Goal: Task Accomplishment & Management: Complete application form

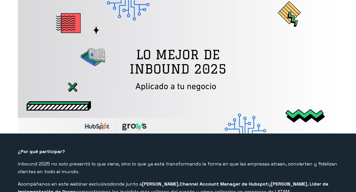
select select "CO"
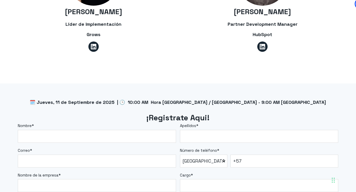
scroll to position [413, 0]
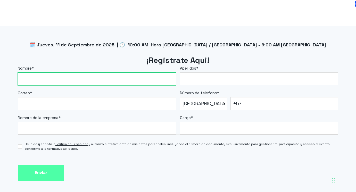
click at [97, 83] on input "Nombre *" at bounding box center [97, 79] width 158 height 13
type input "[PERSON_NAME]"
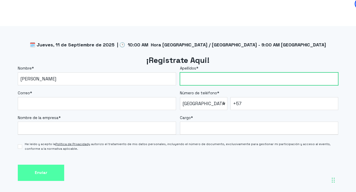
type input "[PERSON_NAME]"
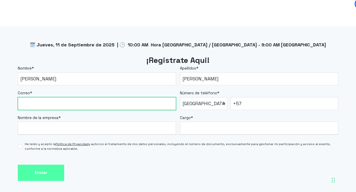
type input "[EMAIL_ADDRESS][DOMAIN_NAME]"
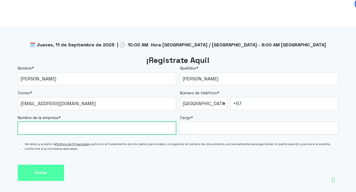
type input "[GEOGRAPHIC_DATA][PERSON_NAME]"
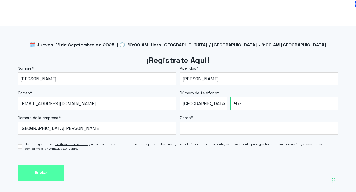
click at [274, 98] on input "+57" at bounding box center [285, 103] width 108 height 13
type input "[PHONE_NUMBER]"
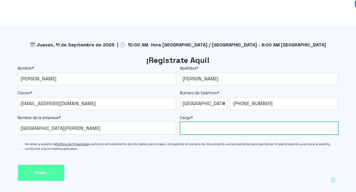
click at [227, 130] on input "Cargo *" at bounding box center [259, 128] width 158 height 13
type input "Developer"
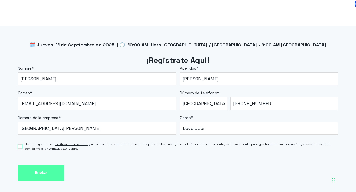
click at [20, 147] on input "He leído y acepto la Política de Privacidad y autorizo el tratamiento de mis da…" at bounding box center [20, 146] width 4 height 4
checkbox input "true"
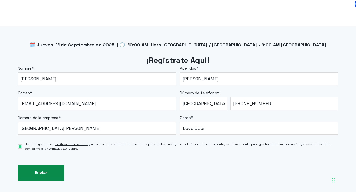
click at [30, 171] on input "Enviar" at bounding box center [41, 173] width 46 height 16
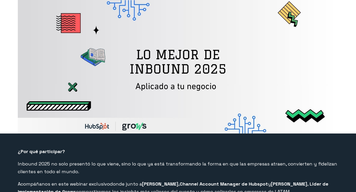
select select "CO"
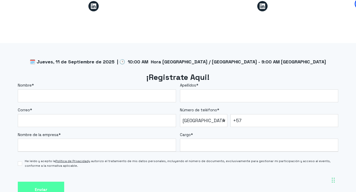
scroll to position [439, 0]
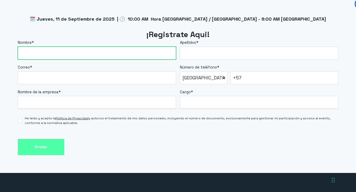
click at [123, 53] on input "Nombre *" at bounding box center [97, 53] width 158 height 13
type input "[PERSON_NAME]"
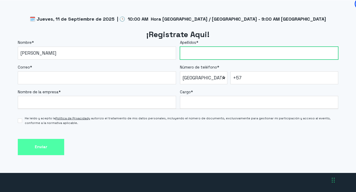
type input "[PERSON_NAME]"
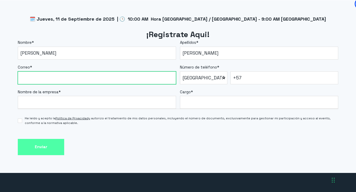
type input "[EMAIL_ADDRESS][DOMAIN_NAME]"
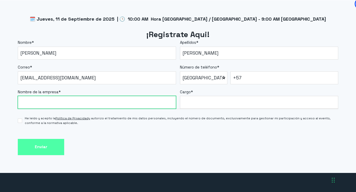
type input "[GEOGRAPHIC_DATA][PERSON_NAME]"
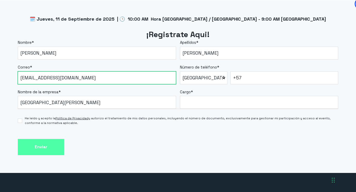
drag, startPoint x: 94, startPoint y: 77, endPoint x: 9, endPoint y: 76, distance: 85.7
click at [9, 76] on div "🗓️ Jueves, 11 de Septiembre de 2025 | 🕒 10:00 AM Hora [GEOGRAPHIC_DATA] / [GEOG…" at bounding box center [178, 86] width 356 height 173
type input "d"
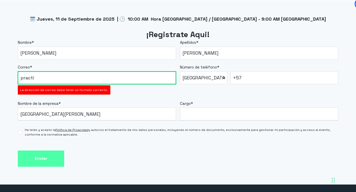
type input "[EMAIL_ADDRESS][DOMAIN_NAME]"
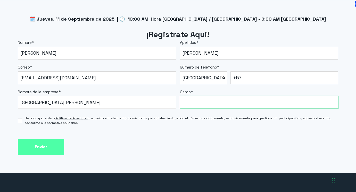
click at [201, 101] on input "Cargo *" at bounding box center [259, 102] width 158 height 13
type input "Developer"
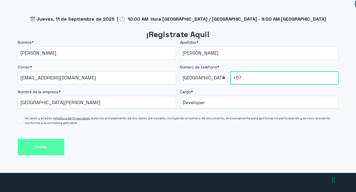
click at [256, 81] on input "+57" at bounding box center [285, 77] width 108 height 13
type input "[PHONE_NUMBER]"
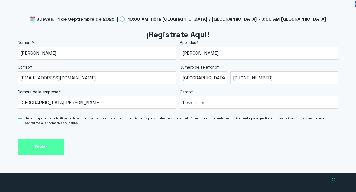
click at [22, 119] on input "He leído y acepto la Política de Privacidad y autorizo el tratamiento de mis da…" at bounding box center [20, 121] width 4 height 4
checkbox input "true"
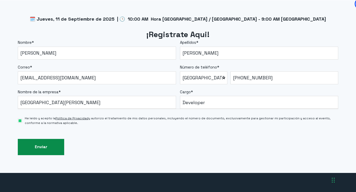
click at [40, 145] on input "Enviar" at bounding box center [41, 147] width 46 height 16
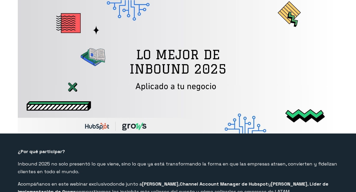
select select "CO"
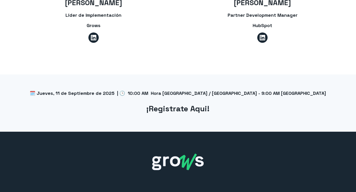
select select "CO"
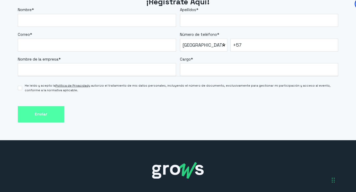
scroll to position [480, 0]
